Goal: Task Accomplishment & Management: Use online tool/utility

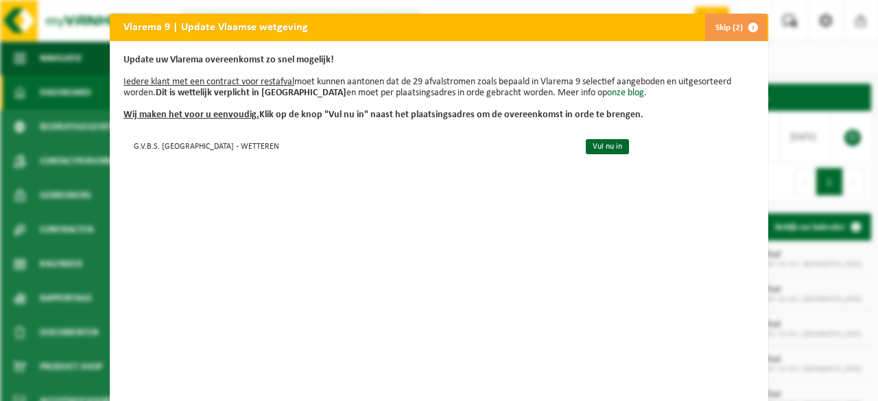
click at [750, 25] on span "button" at bounding box center [752, 27] width 27 height 27
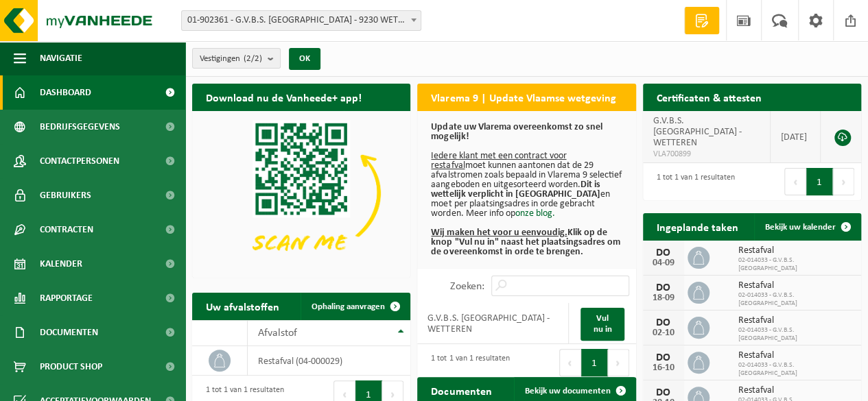
click at [689, 135] on span "G.V.B.S. SINT-GERTRUDISBASISSC - WETTEREN" at bounding box center [697, 132] width 88 height 32
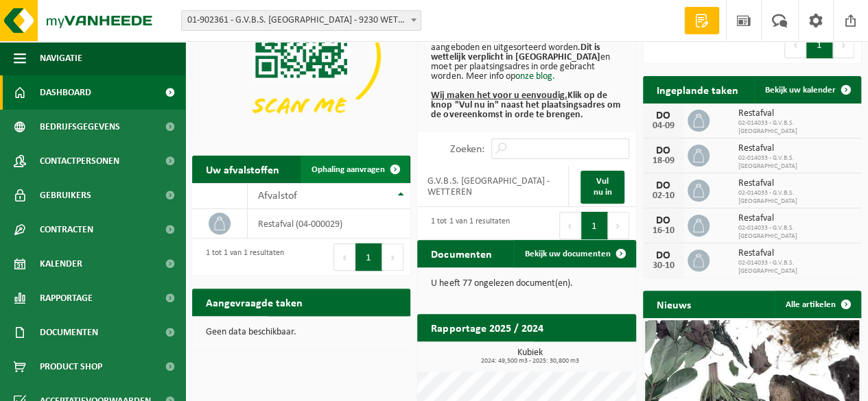
click at [360, 173] on span "Ophaling aanvragen" at bounding box center [347, 169] width 73 height 9
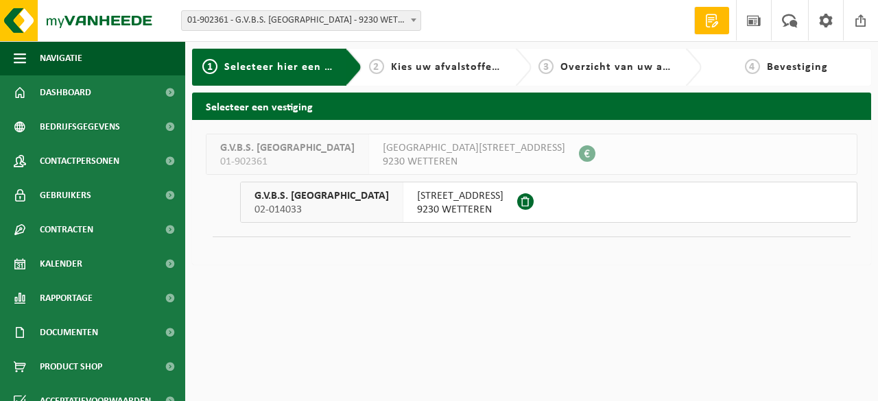
click at [298, 208] on span "02-014033" at bounding box center [321, 210] width 134 height 14
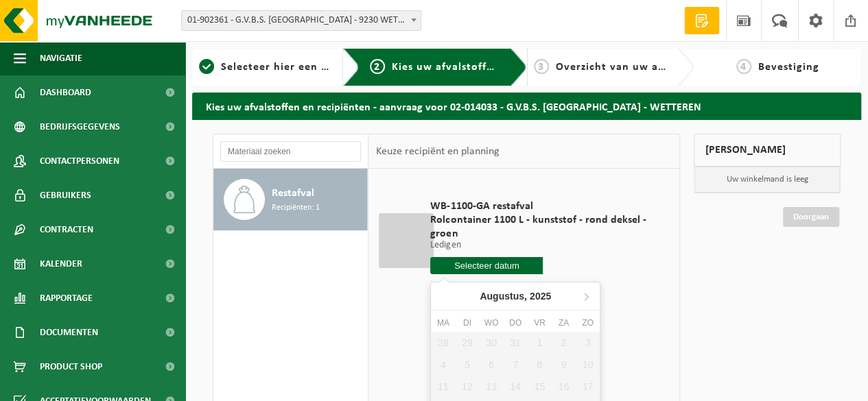
click at [480, 268] on input "text" at bounding box center [486, 265] width 112 height 17
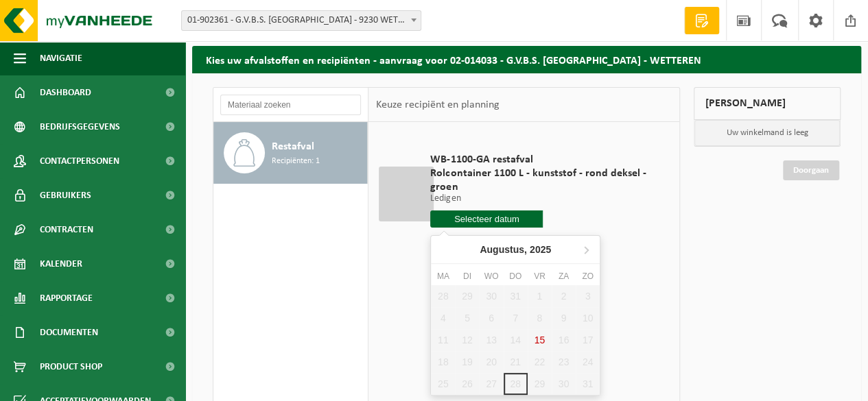
scroll to position [137, 0]
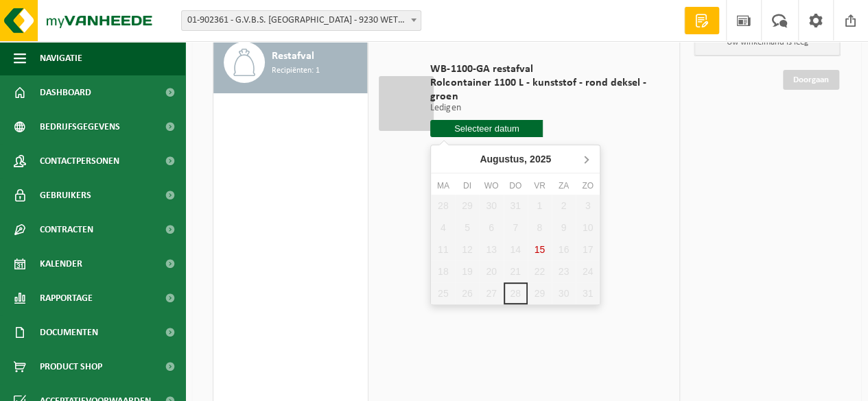
click at [588, 158] on icon at bounding box center [586, 159] width 22 height 22
click at [643, 119] on div "WB-1100-GA restafval Rolcontainer 1100 L - kunststof - rond deksel - groen Ledi…" at bounding box center [542, 103] width 239 height 109
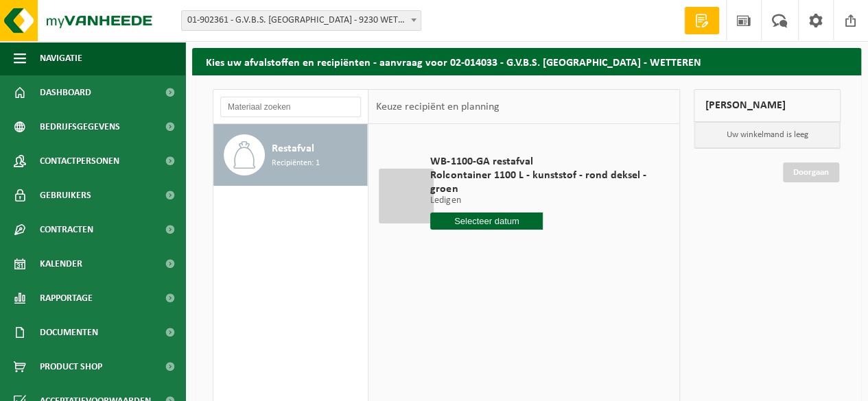
scroll to position [0, 0]
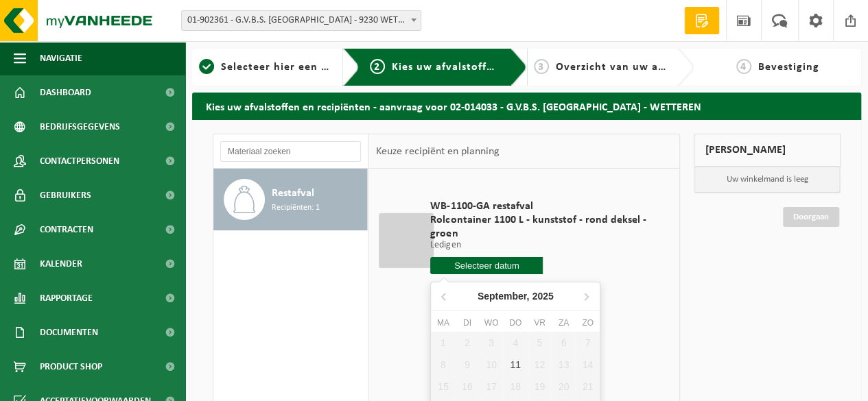
click at [503, 267] on input "text" at bounding box center [486, 265] width 112 height 17
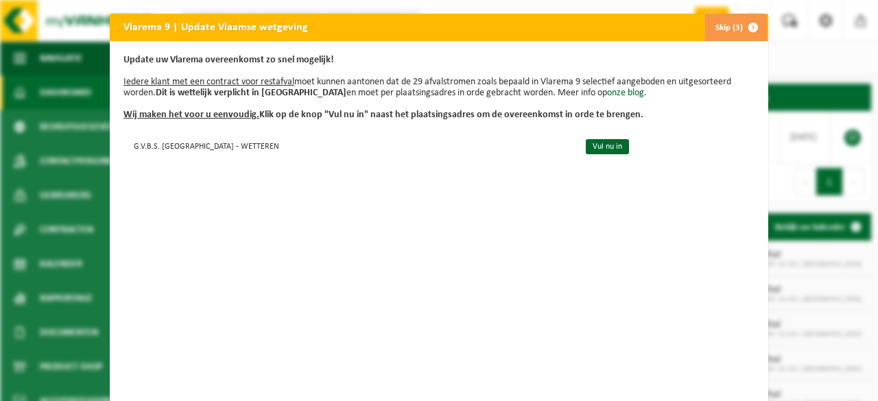
click at [814, 54] on div "Vlarema 9 | Update Vlaamse wetgeving Skip (3) Update uw Vlarema overeenkomst zo…" at bounding box center [439, 200] width 878 height 401
click at [716, 24] on button "Skip (3)" at bounding box center [735, 27] width 62 height 27
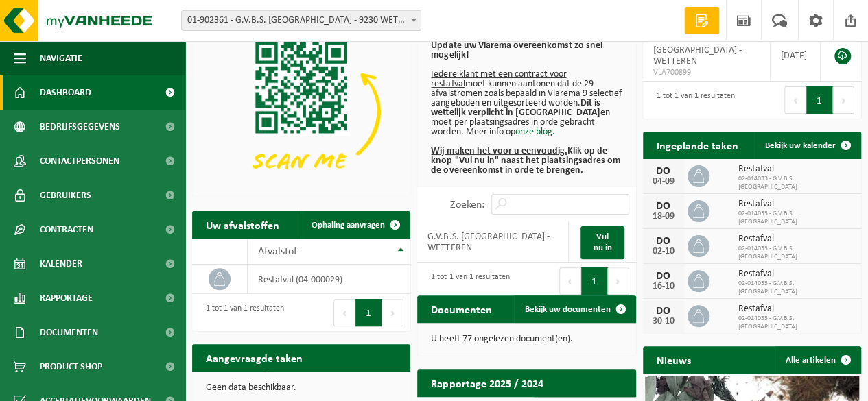
scroll to position [137, 0]
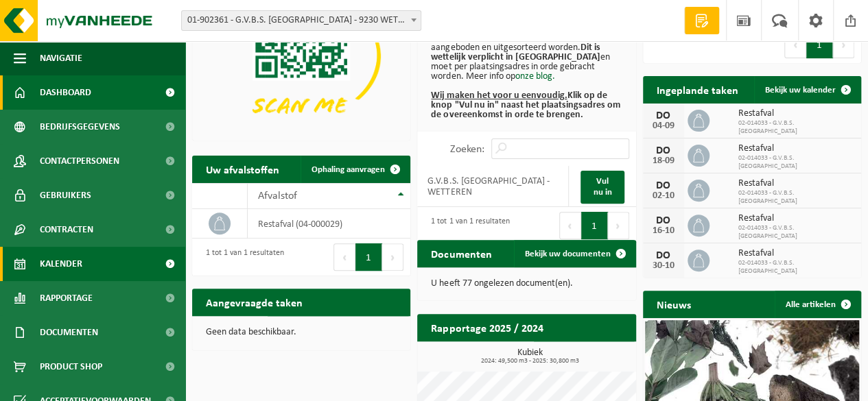
click at [80, 257] on span "Kalender" at bounding box center [61, 264] width 43 height 34
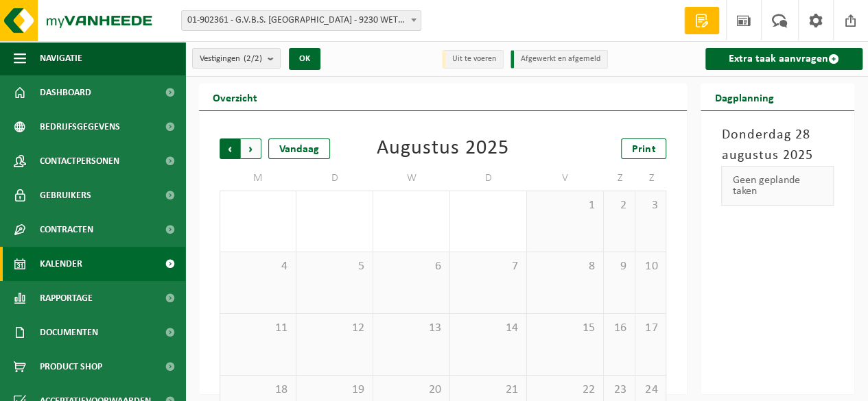
click at [252, 153] on span "Volgende" at bounding box center [251, 149] width 21 height 21
click at [501, 269] on span "11" at bounding box center [488, 266] width 62 height 15
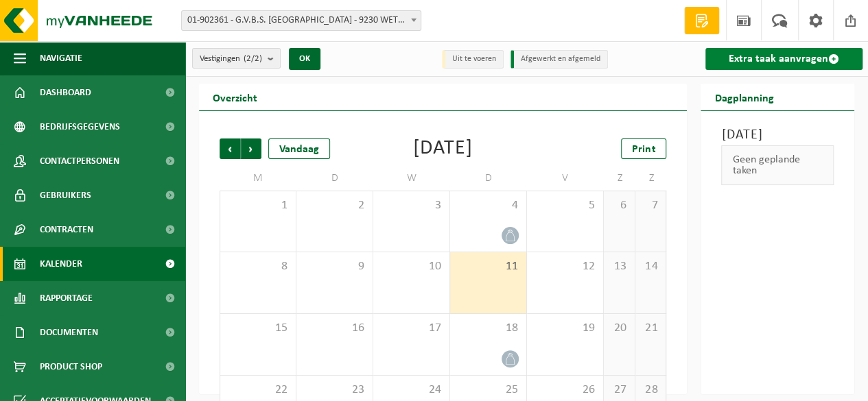
click at [767, 62] on link "Extra taak aanvragen" at bounding box center [783, 59] width 157 height 22
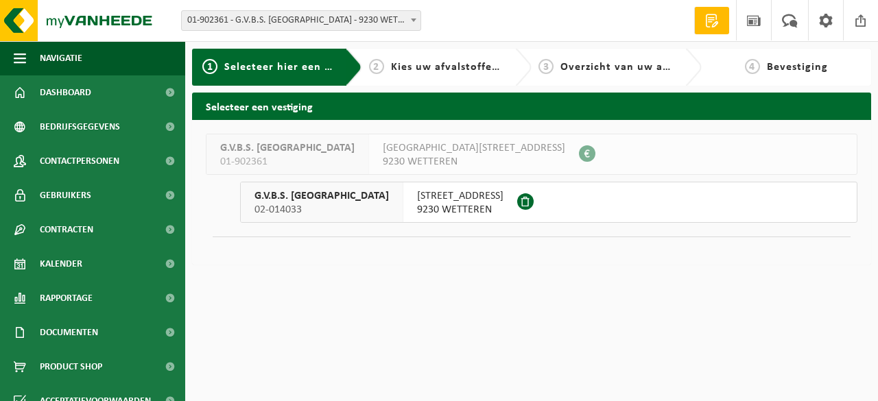
click at [498, 202] on span "[STREET_ADDRESS]" at bounding box center [460, 196] width 86 height 14
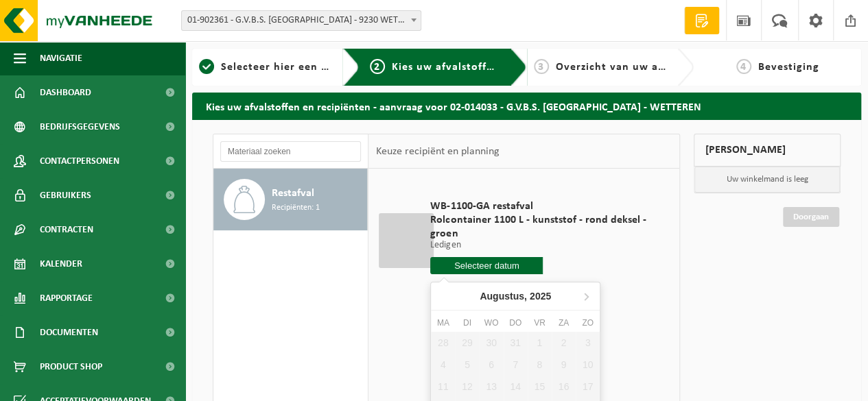
click at [482, 268] on input "text" at bounding box center [486, 265] width 112 height 17
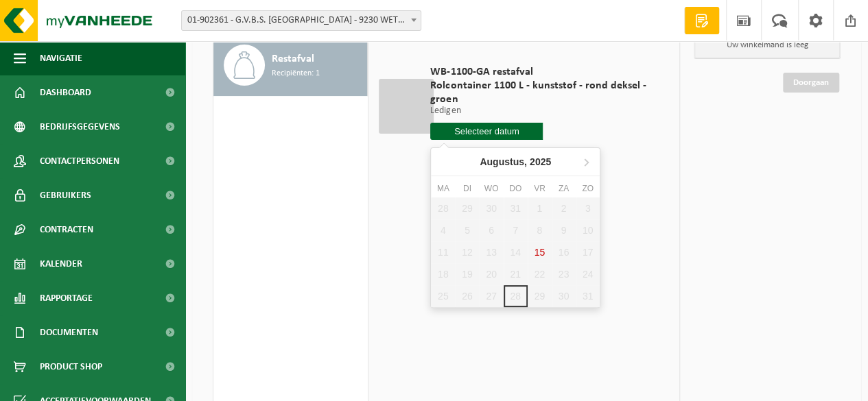
scroll to position [137, 0]
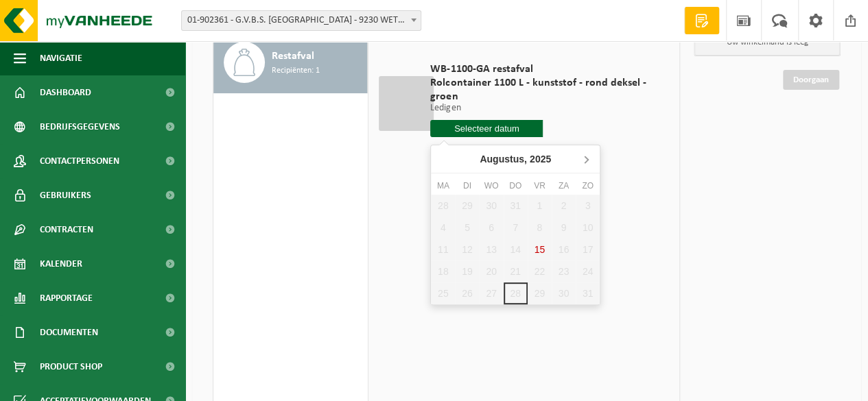
click at [587, 161] on icon at bounding box center [585, 159] width 3 height 7
click at [513, 224] on div "11" at bounding box center [515, 228] width 24 height 22
type input "Van 2025-09-11"
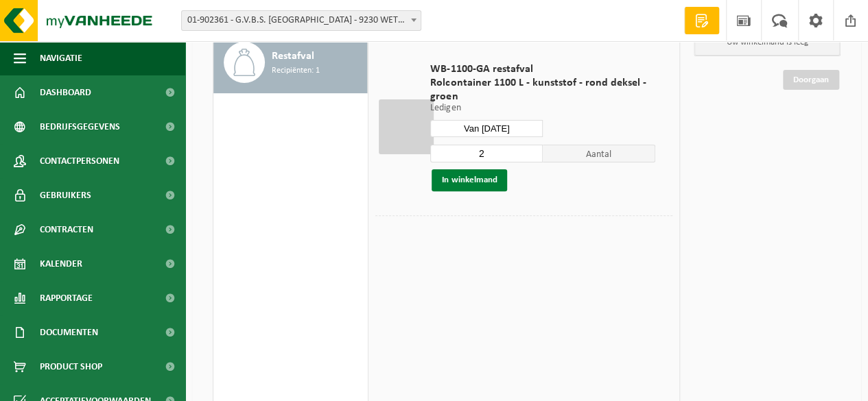
click at [468, 179] on button "In winkelmand" at bounding box center [468, 180] width 75 height 22
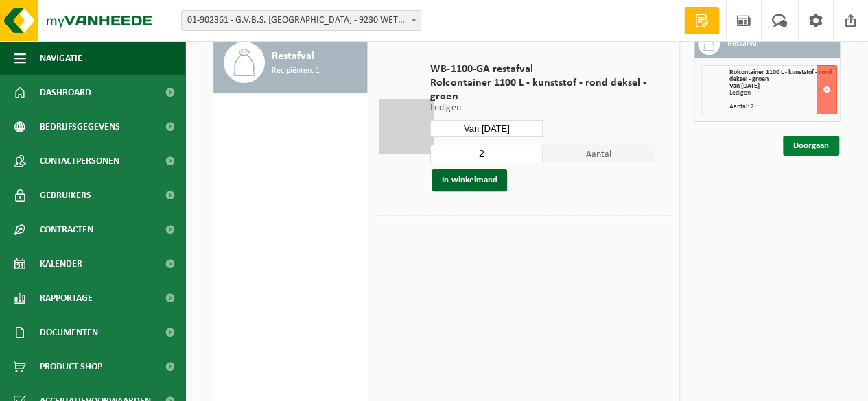
click at [818, 142] on link "Doorgaan" at bounding box center [811, 146] width 56 height 20
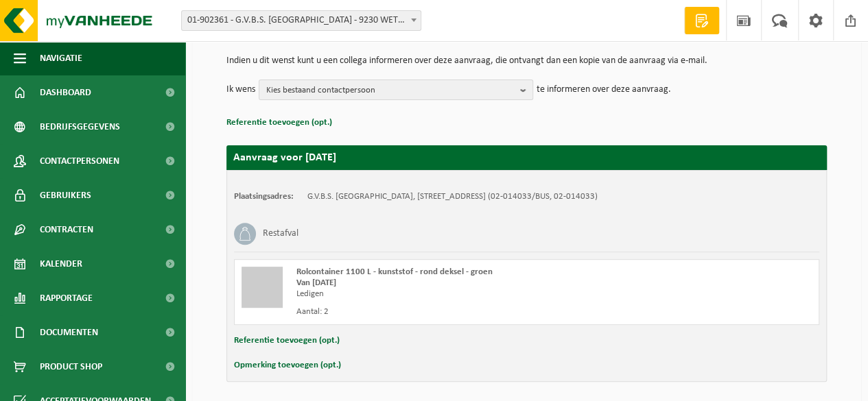
scroll to position [185, 0]
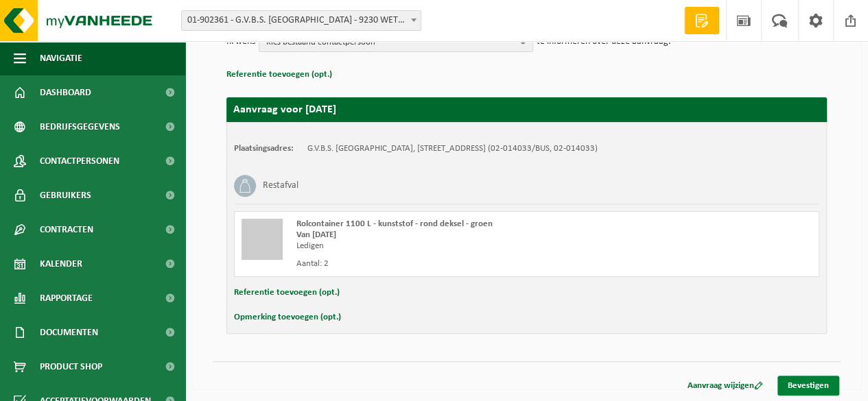
click at [809, 384] on link "Bevestigen" at bounding box center [808, 386] width 62 height 20
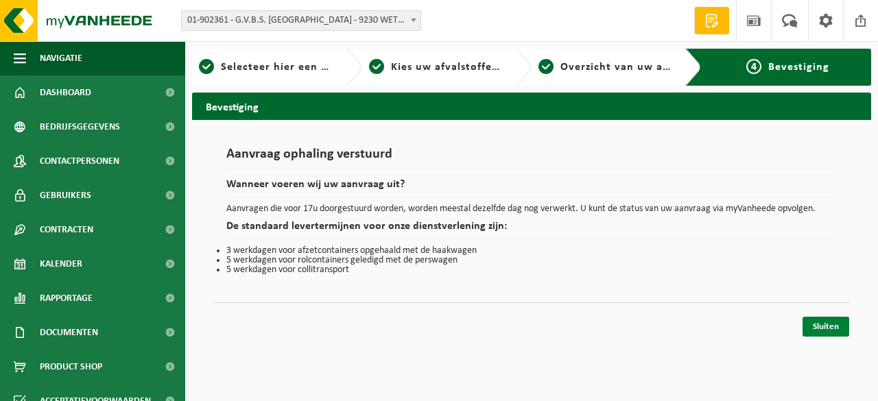
click at [828, 323] on link "Sluiten" at bounding box center [826, 327] width 47 height 20
